Goal: Entertainment & Leisure: Consume media (video, audio)

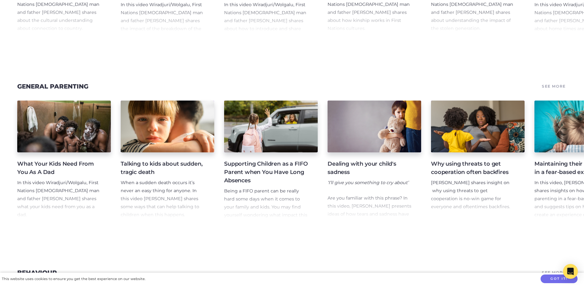
click at [43, 148] on link "What Your Kids Need From You As A Dad In this video Wiradjuri/[PERSON_NAME], Fi…" at bounding box center [64, 159] width 94 height 118
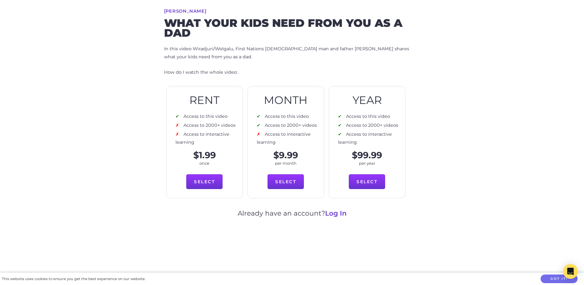
scroll to position [246, 0]
